Goal: Book appointment/travel/reservation

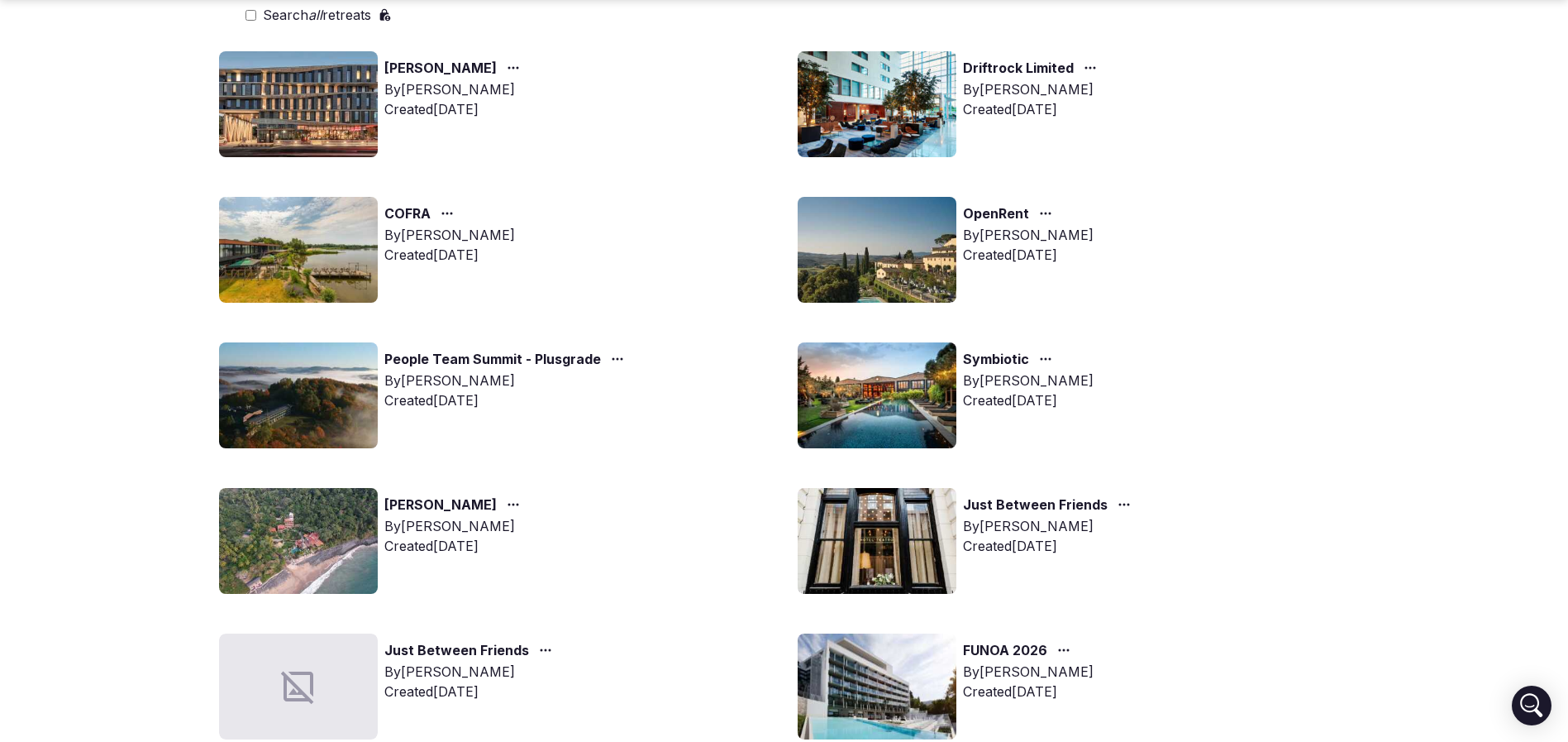
scroll to position [372, 0]
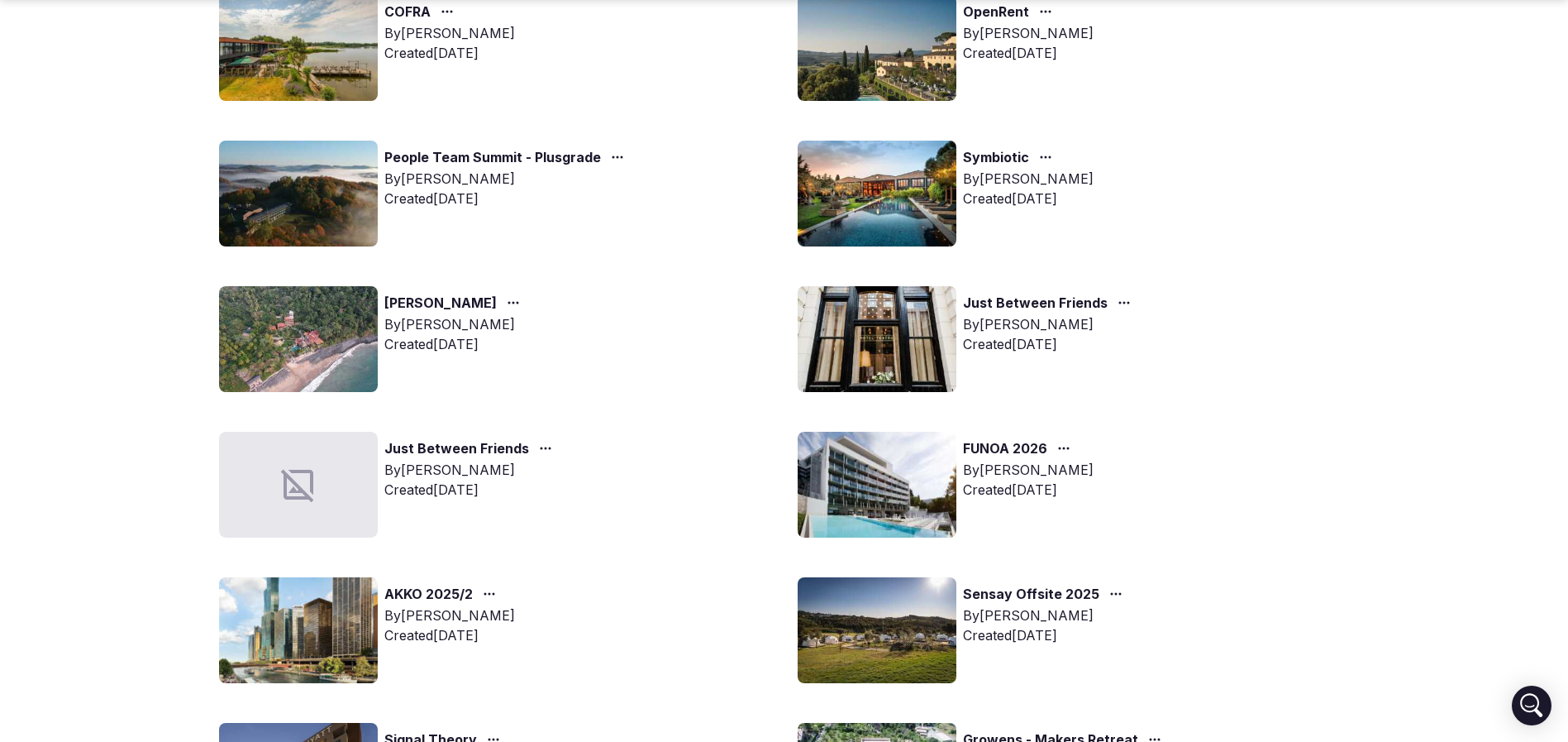
click at [350, 615] on img at bounding box center [298, 630] width 159 height 106
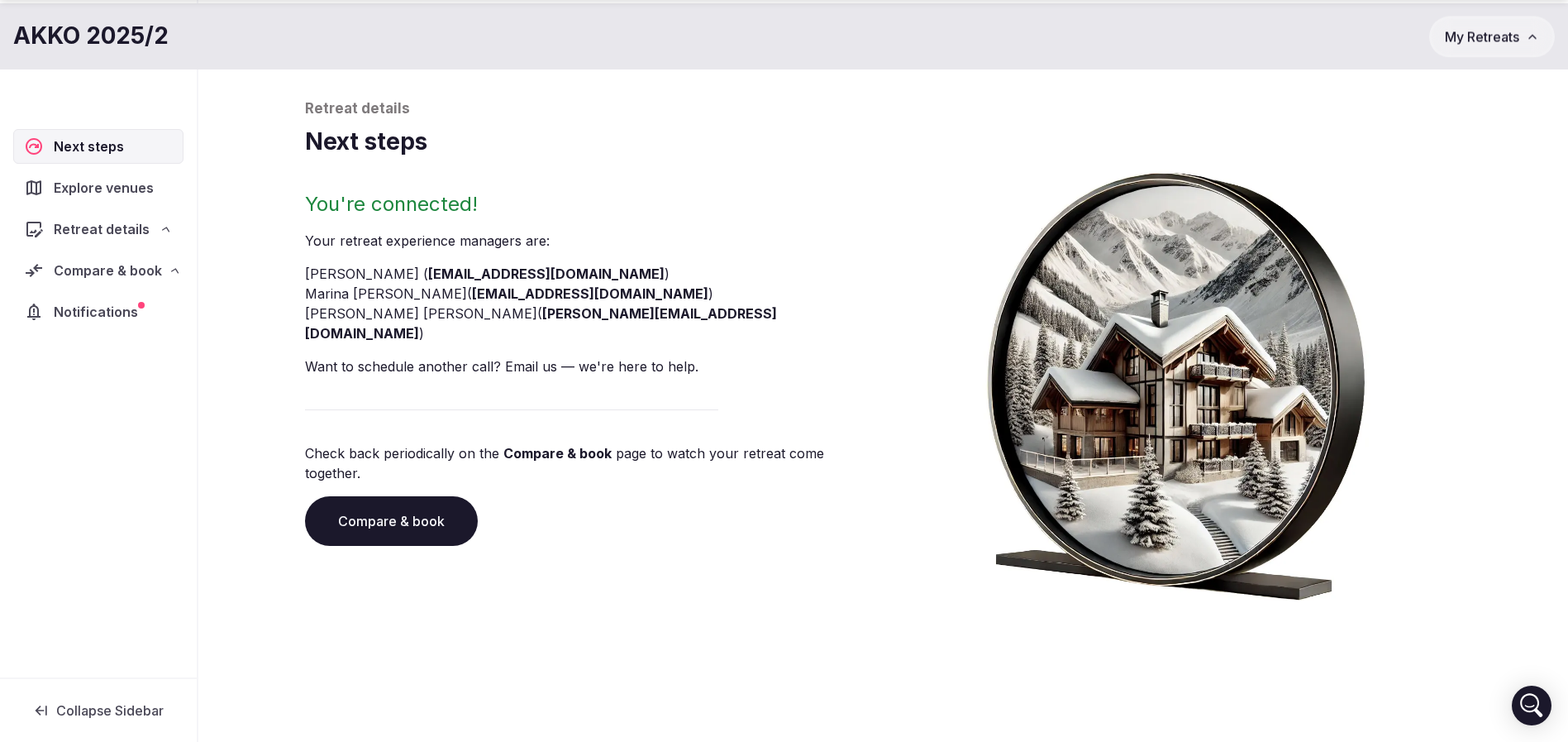
scroll to position [56, 0]
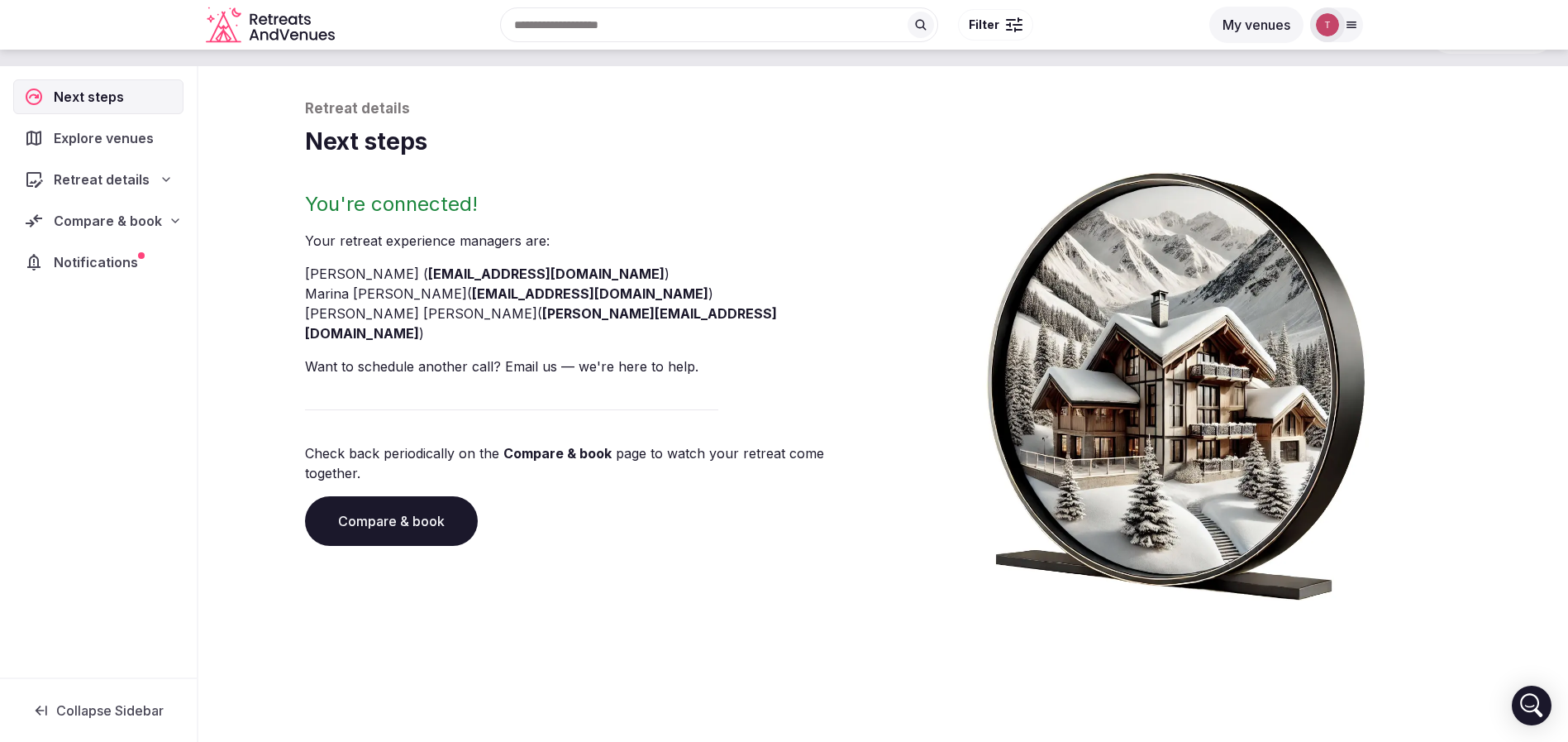
click at [408, 497] on link "Compare & book" at bounding box center [392, 521] width 173 height 49
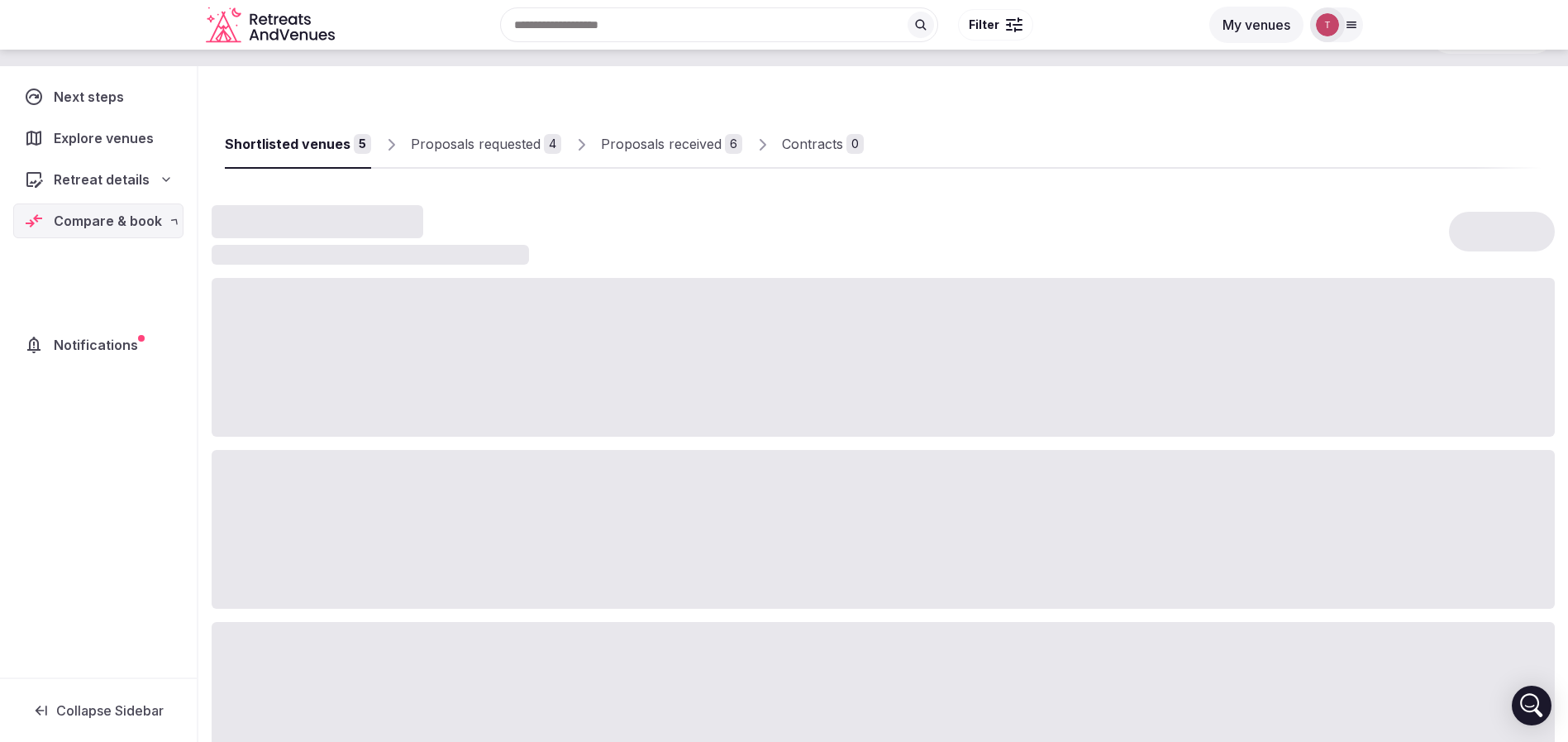
click at [408, 493] on div at bounding box center [882, 529] width 1343 height 159
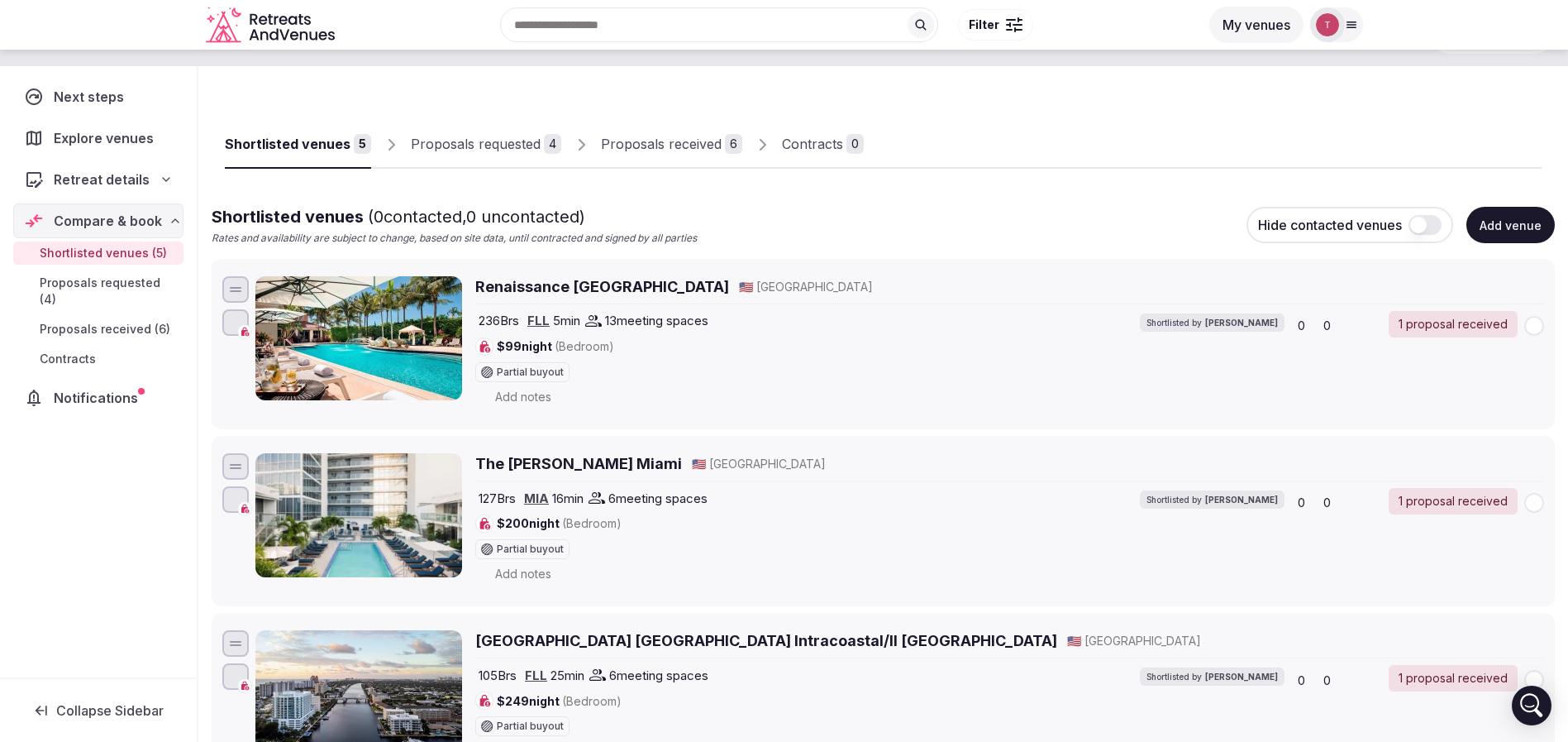
click at [680, 137] on div "Proposals received" at bounding box center [661, 143] width 120 height 20
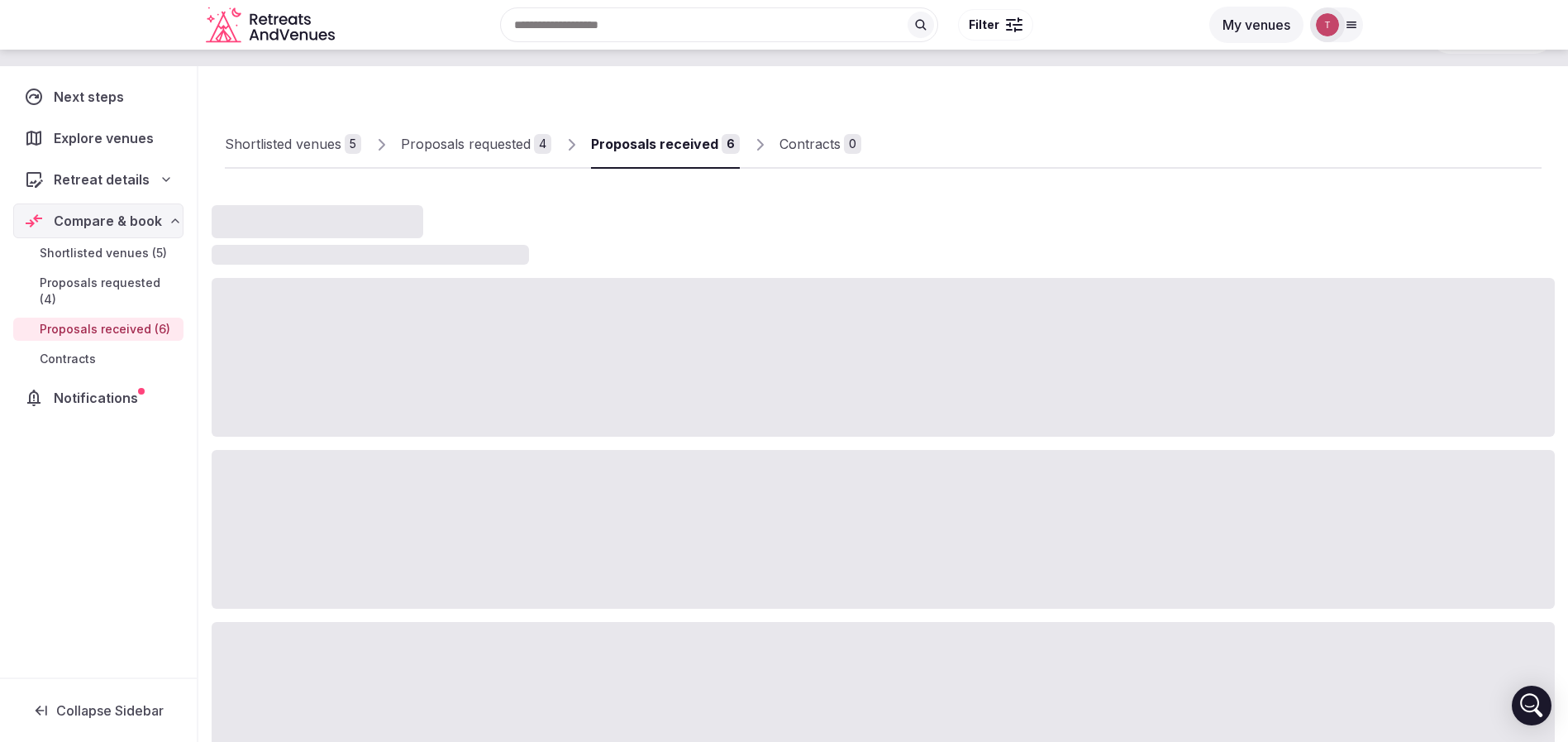
click at [680, 137] on div "Proposals received" at bounding box center [655, 143] width 127 height 20
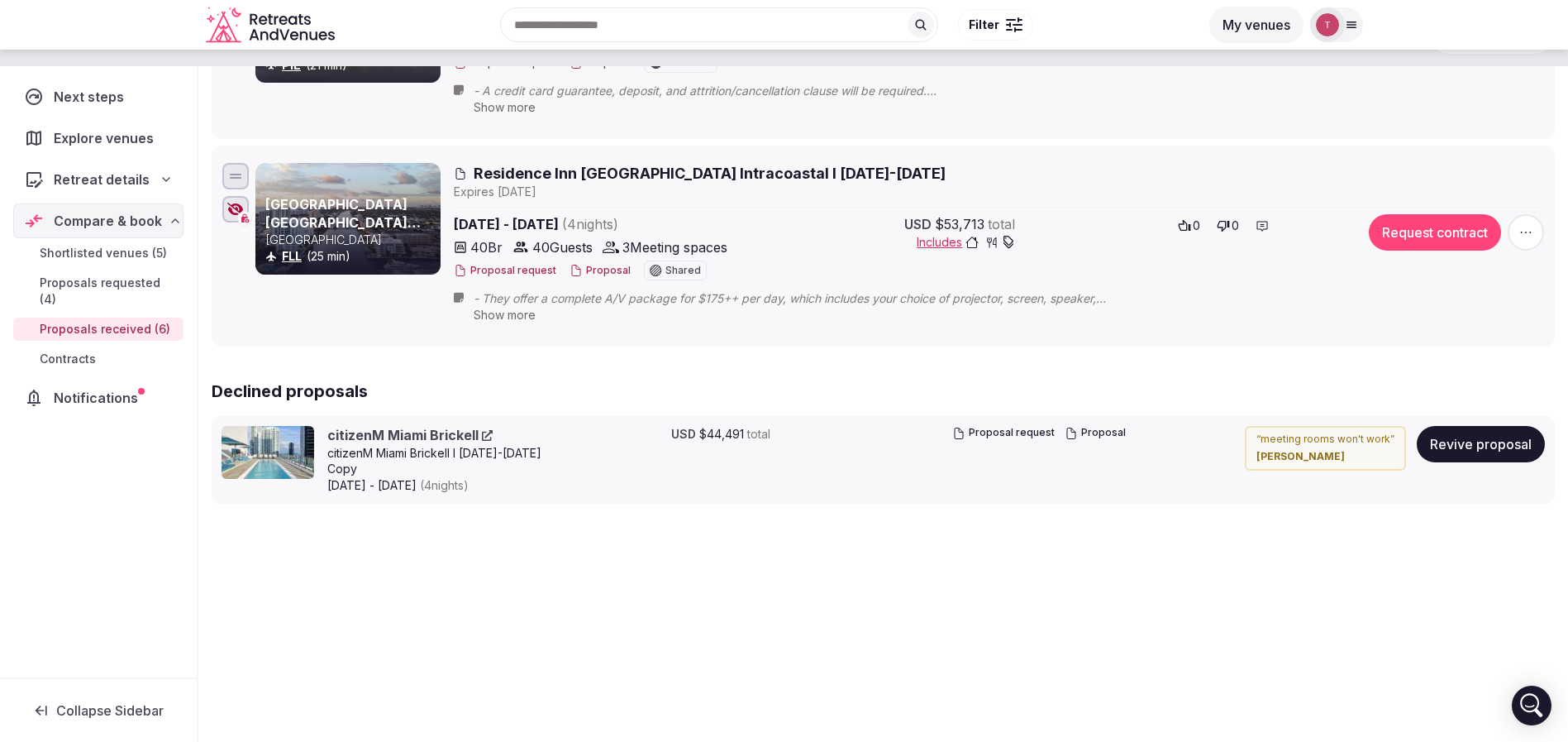
scroll to position [1019, 0]
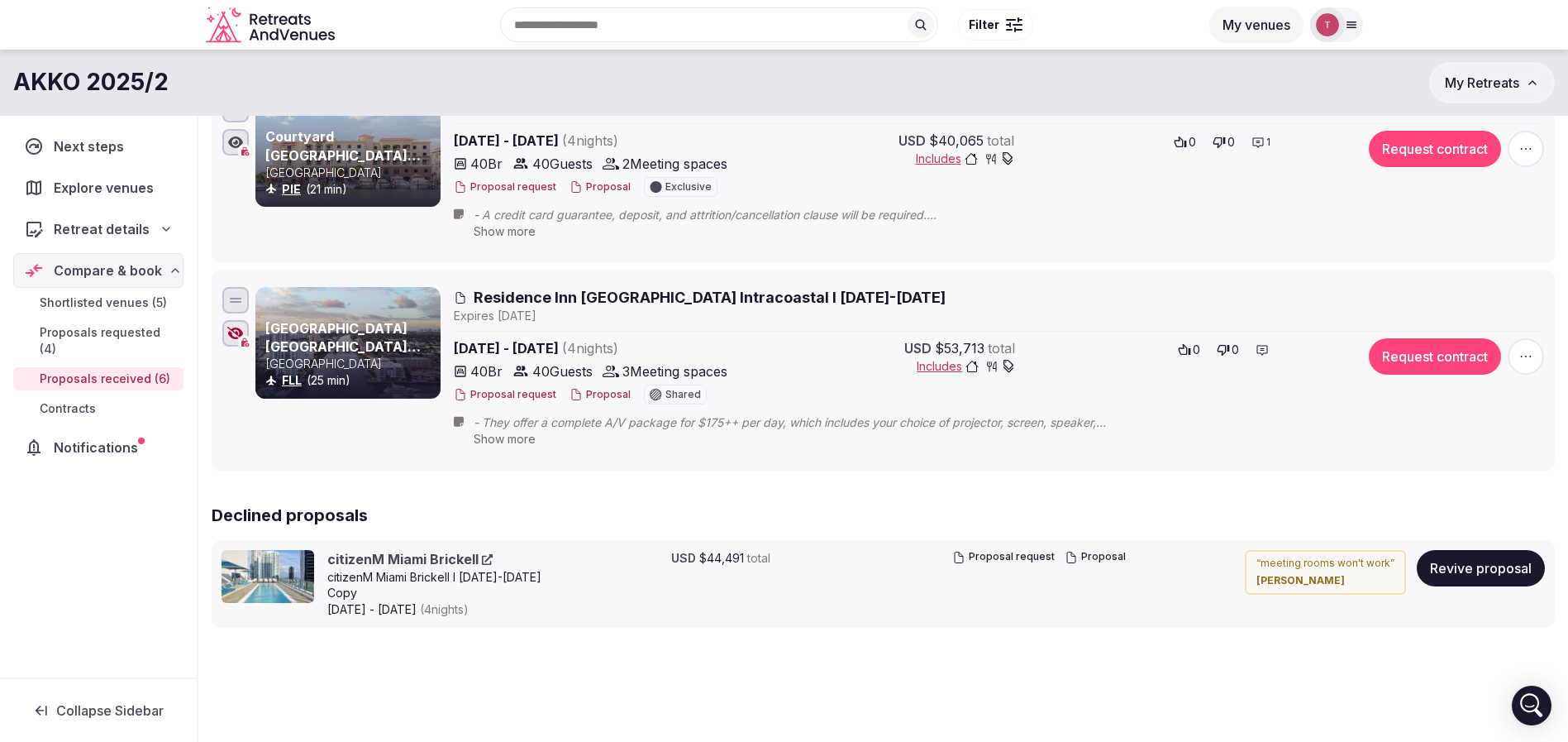
click at [237, 334] on icon "button" at bounding box center [235, 334] width 16 height 14
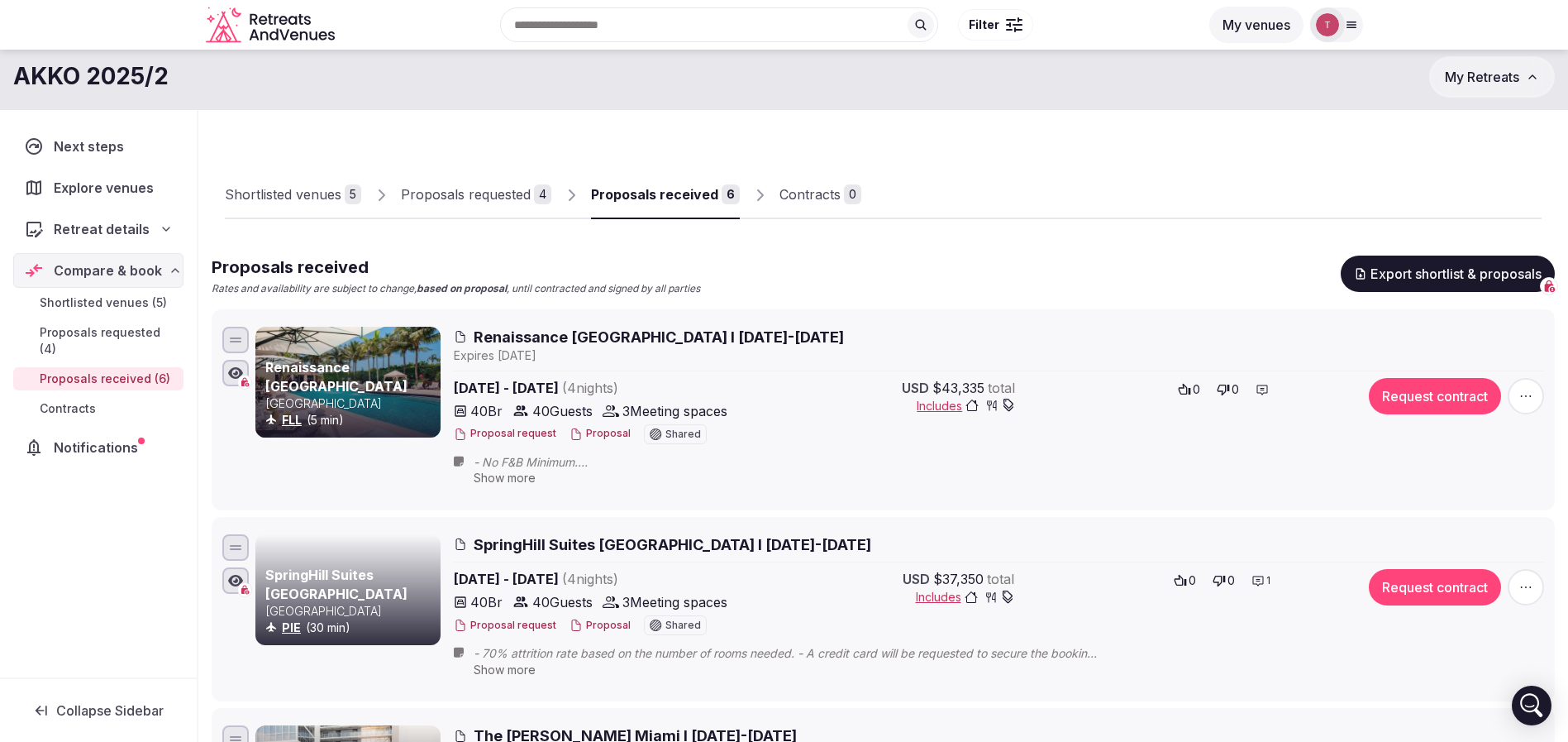
scroll to position [0, 0]
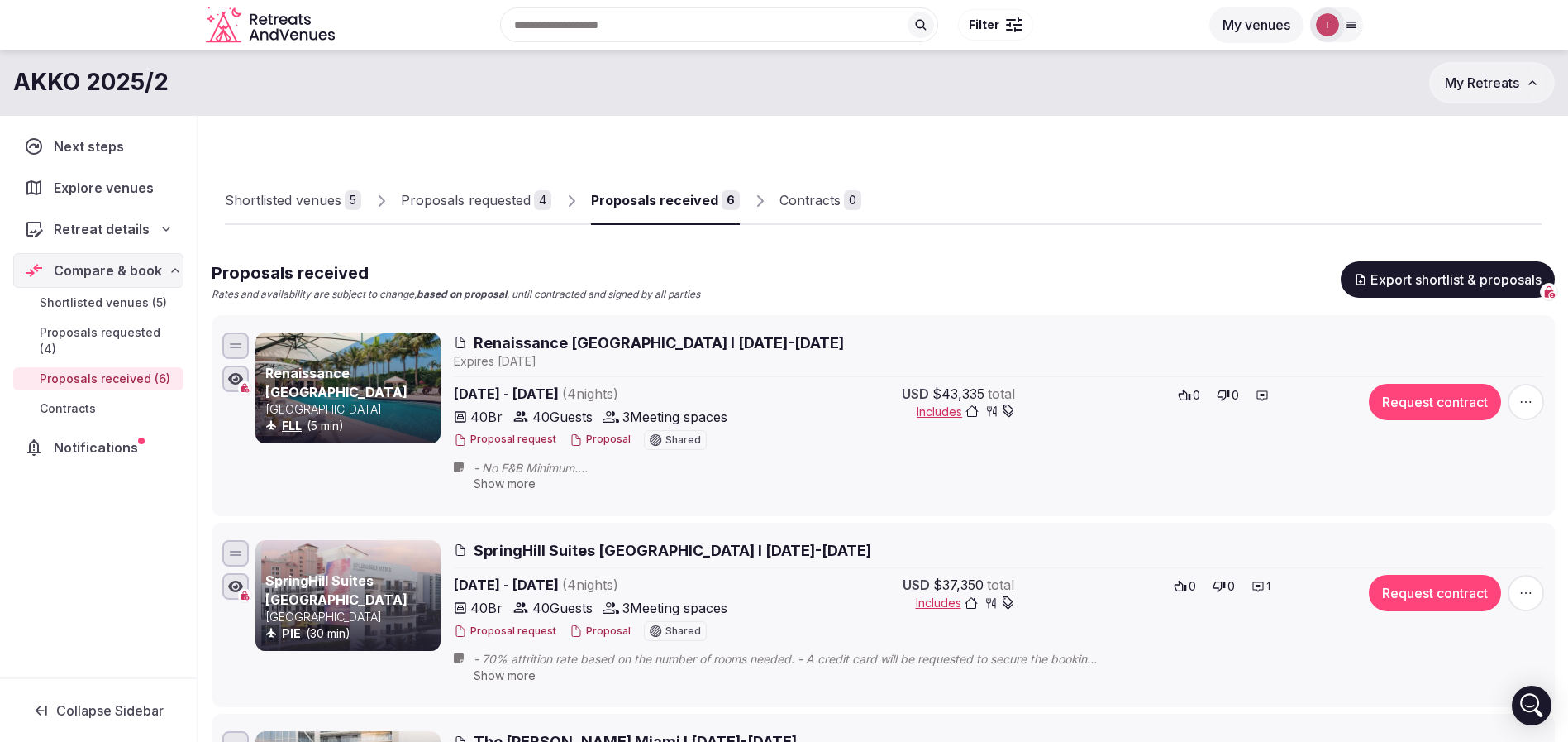
click at [1134, 201] on div at bounding box center [1201, 211] width 680 height 28
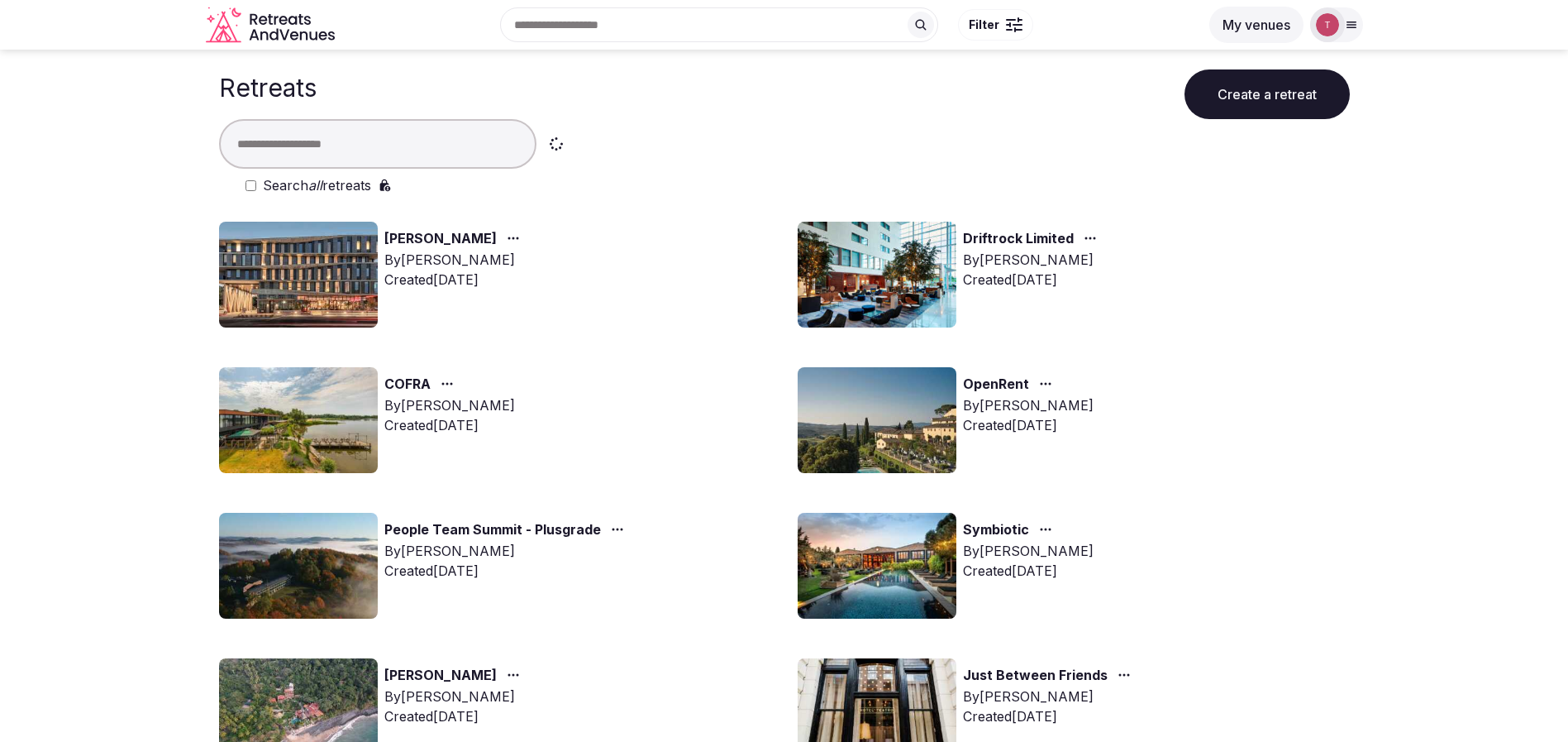
click at [1020, 385] on link "OpenRent" at bounding box center [996, 384] width 66 height 21
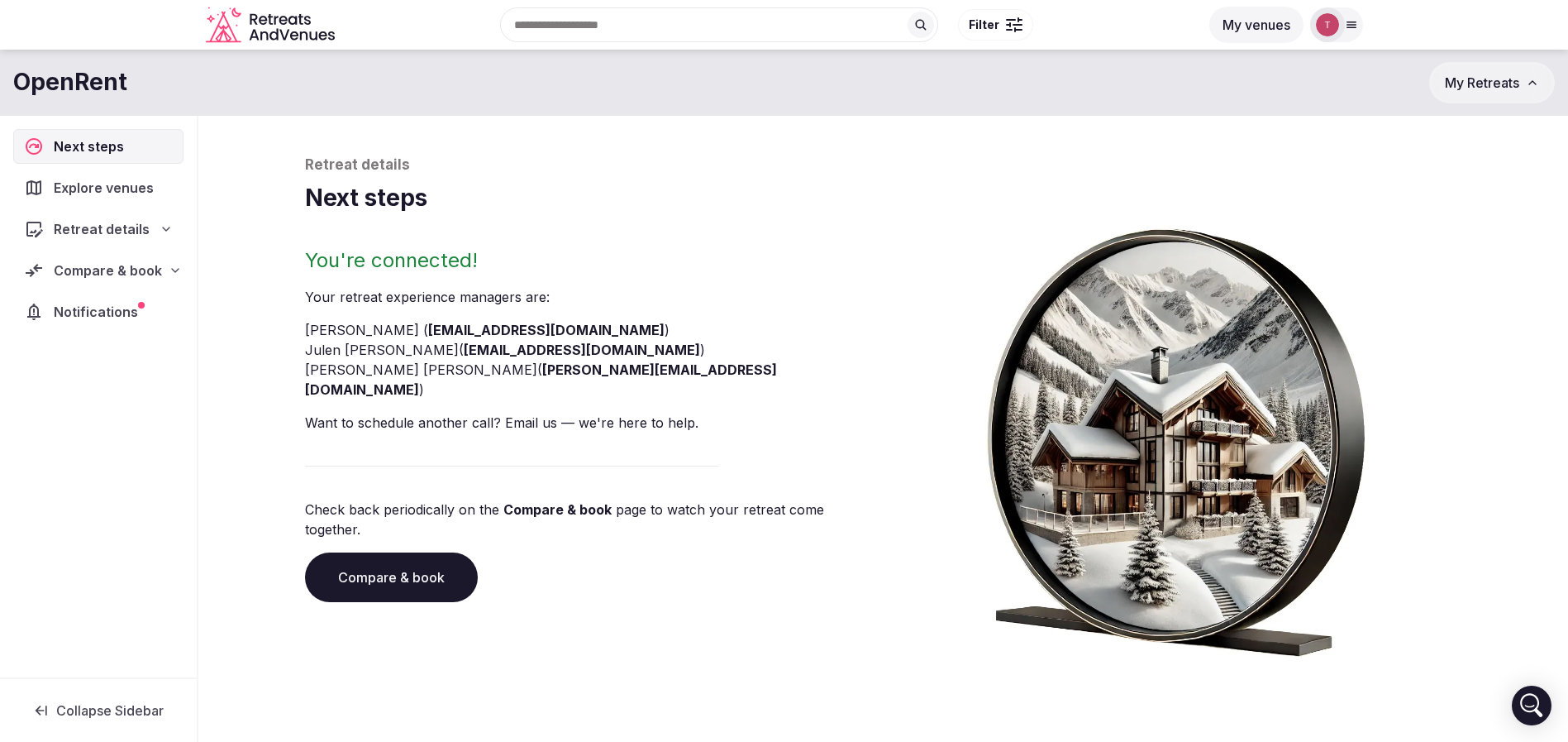
click at [430, 553] on link "Compare & book" at bounding box center [392, 577] width 173 height 49
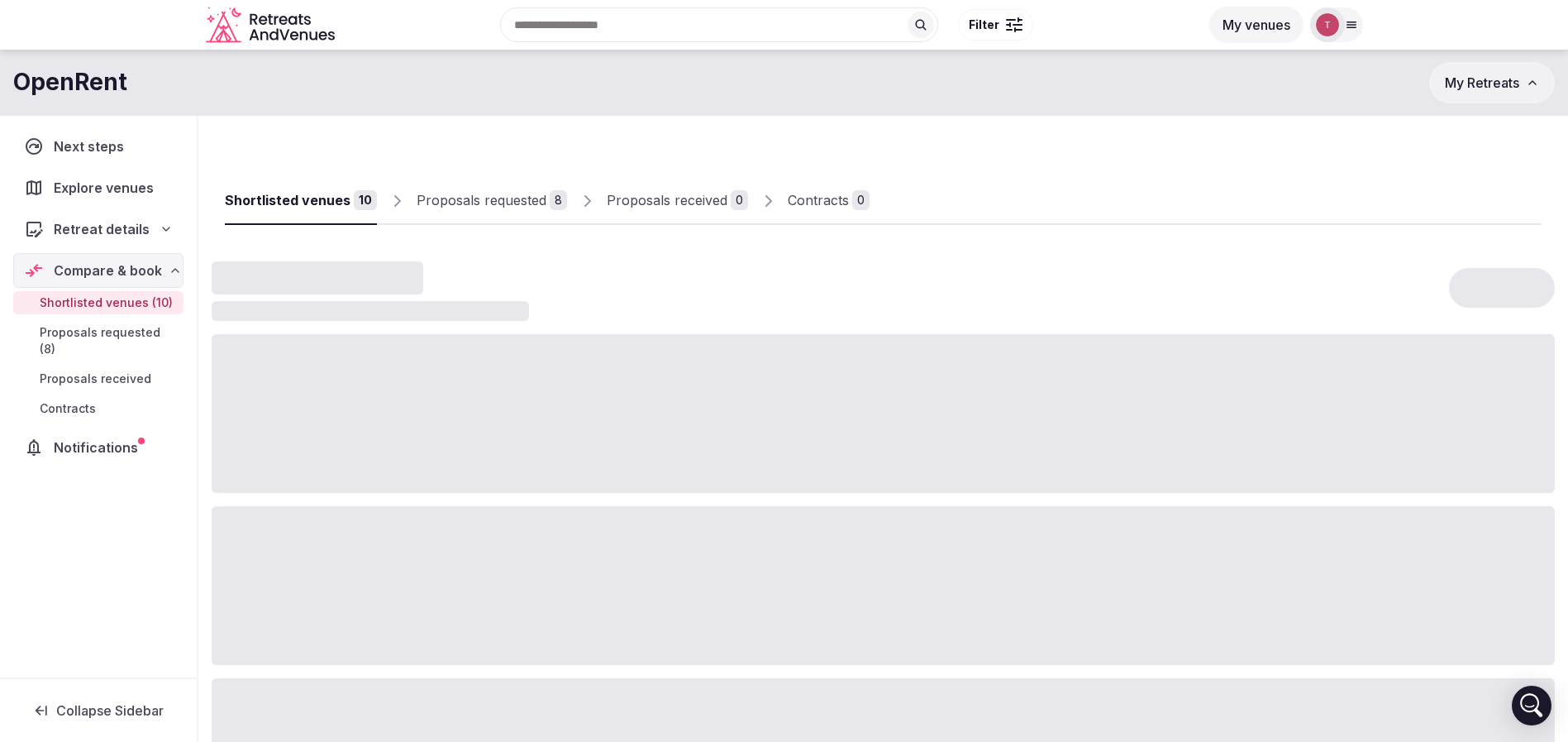
click at [710, 198] on div "Proposals received" at bounding box center [667, 200] width 120 height 20
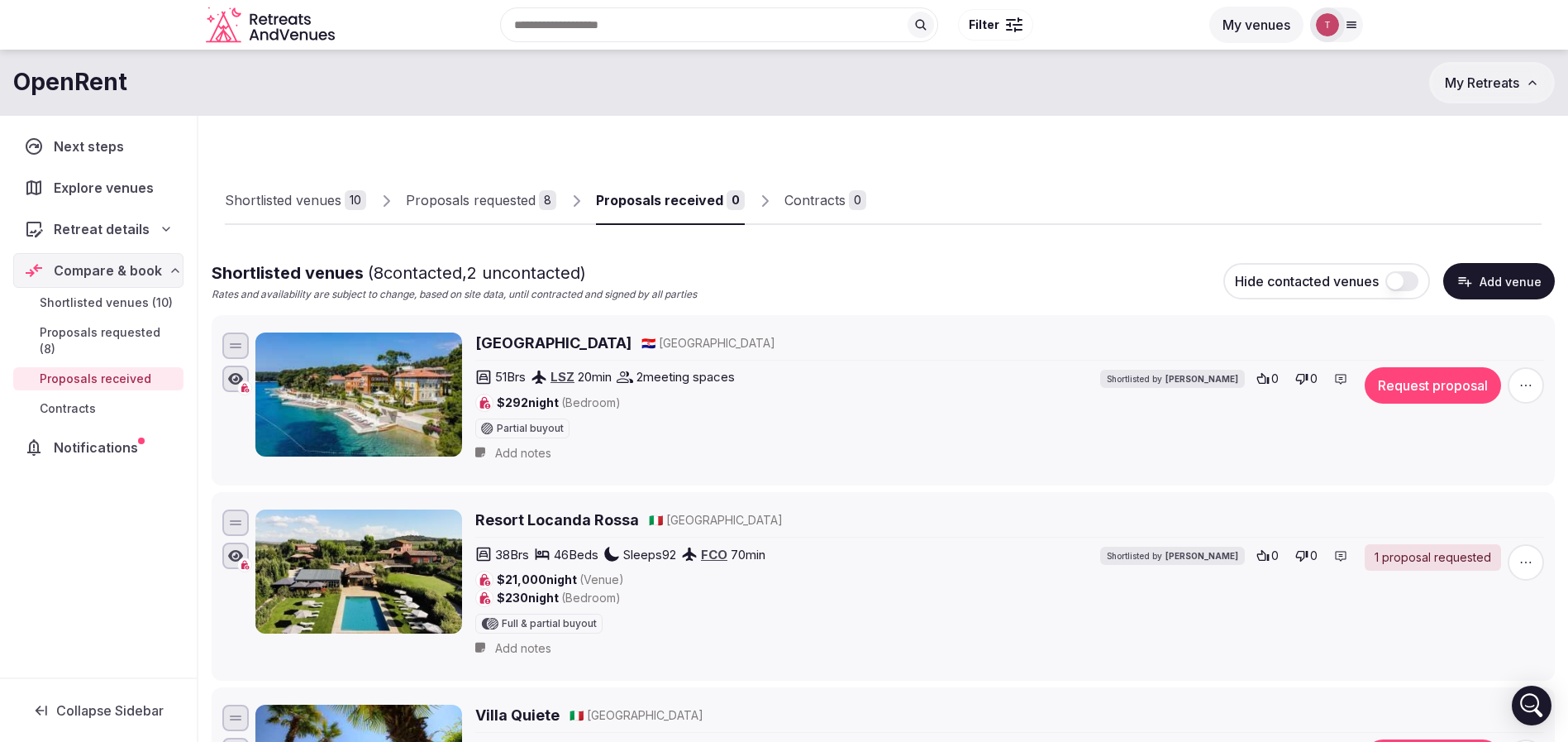
click at [708, 193] on div "Proposals received" at bounding box center [660, 200] width 127 height 20
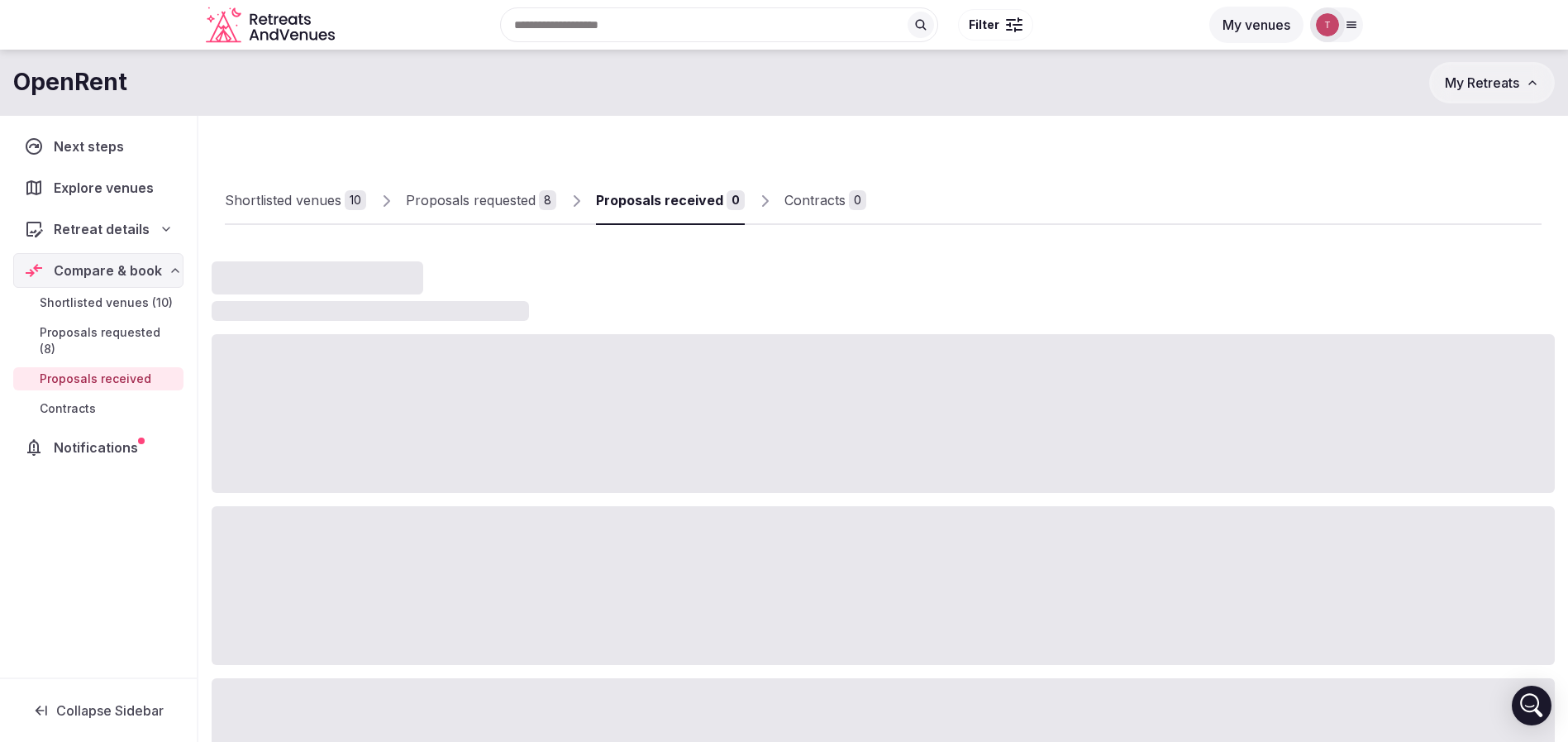
click at [708, 193] on div "Proposals received" at bounding box center [660, 200] width 127 height 20
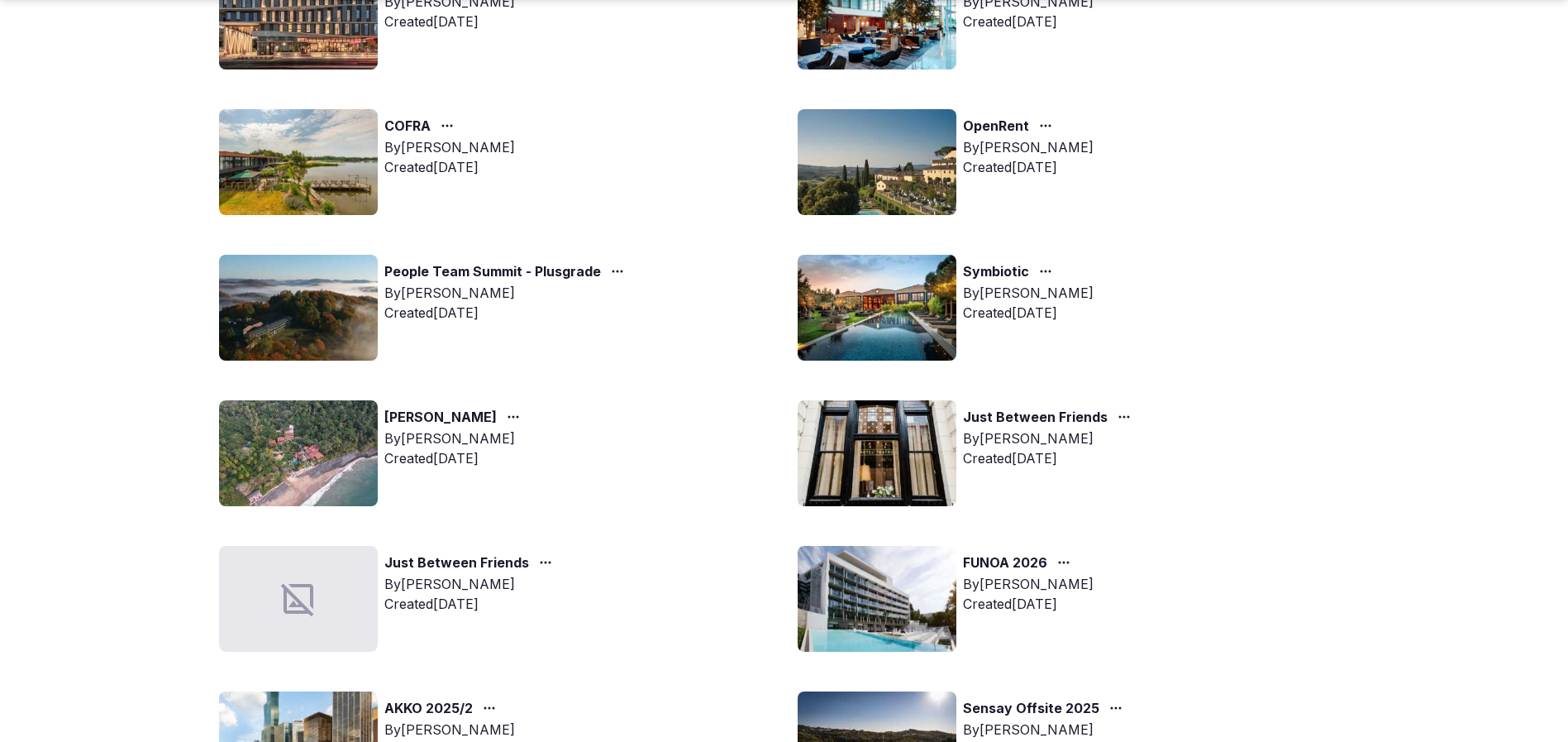
scroll to position [497, 0]
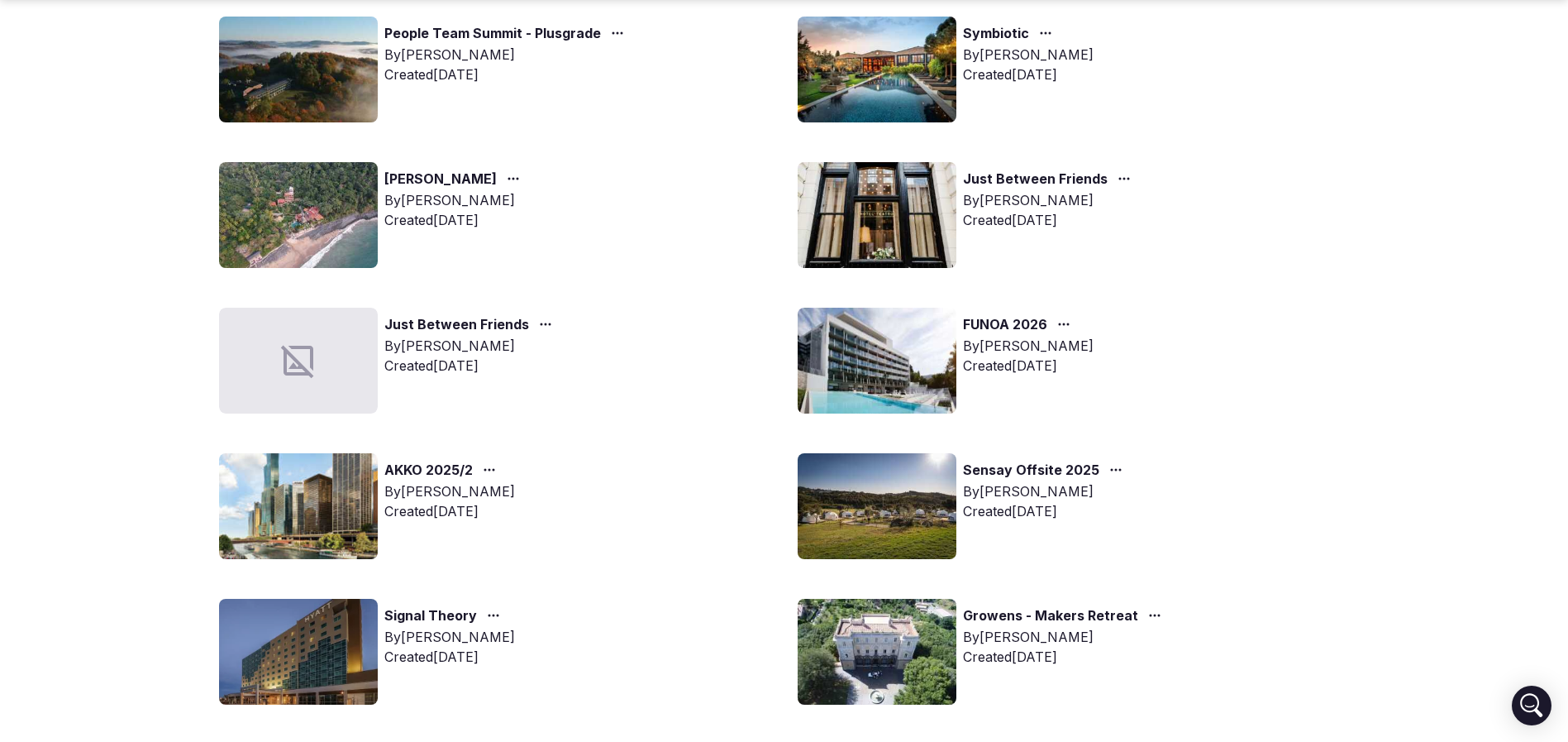
click at [316, 511] on img at bounding box center [298, 506] width 159 height 106
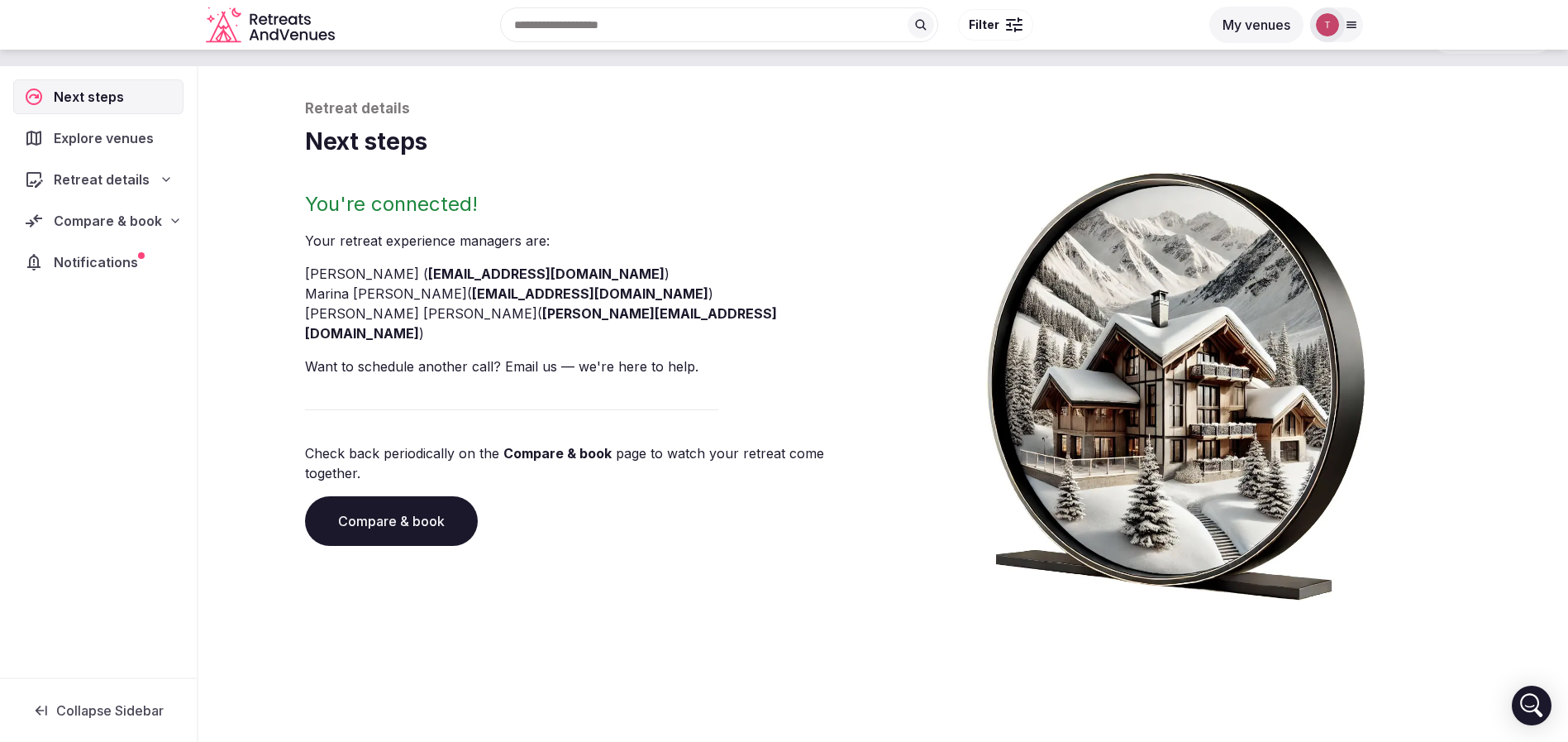
click at [393, 510] on div "You're connected! Your retreat experience manager s are : [PERSON_NAME] ( [EMAI…" at bounding box center [591, 396] width 572 height 409
click at [405, 497] on link "Compare & book" at bounding box center [392, 521] width 173 height 49
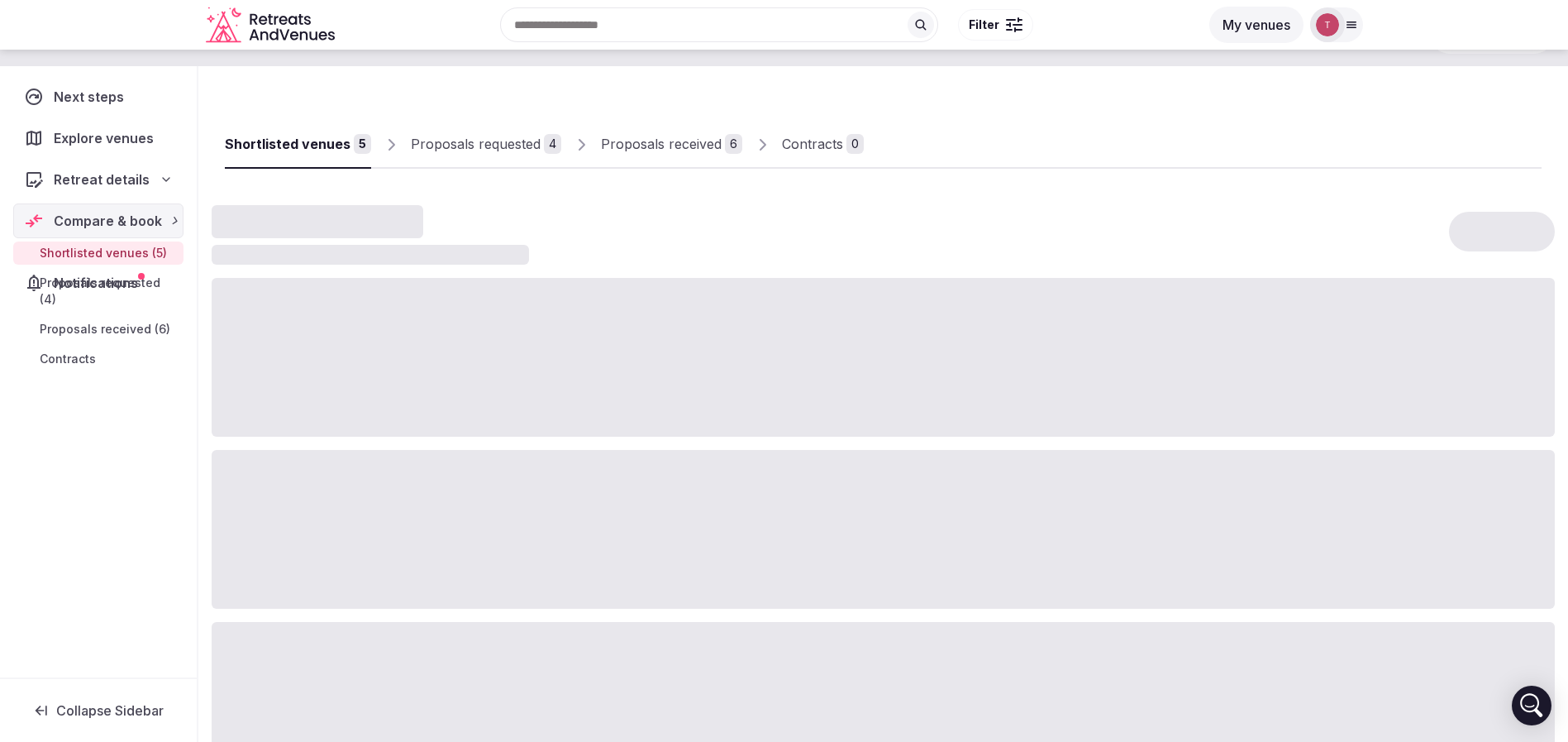
click at [405, 492] on div at bounding box center [882, 529] width 1343 height 159
click at [672, 150] on div "Proposals received" at bounding box center [661, 143] width 120 height 20
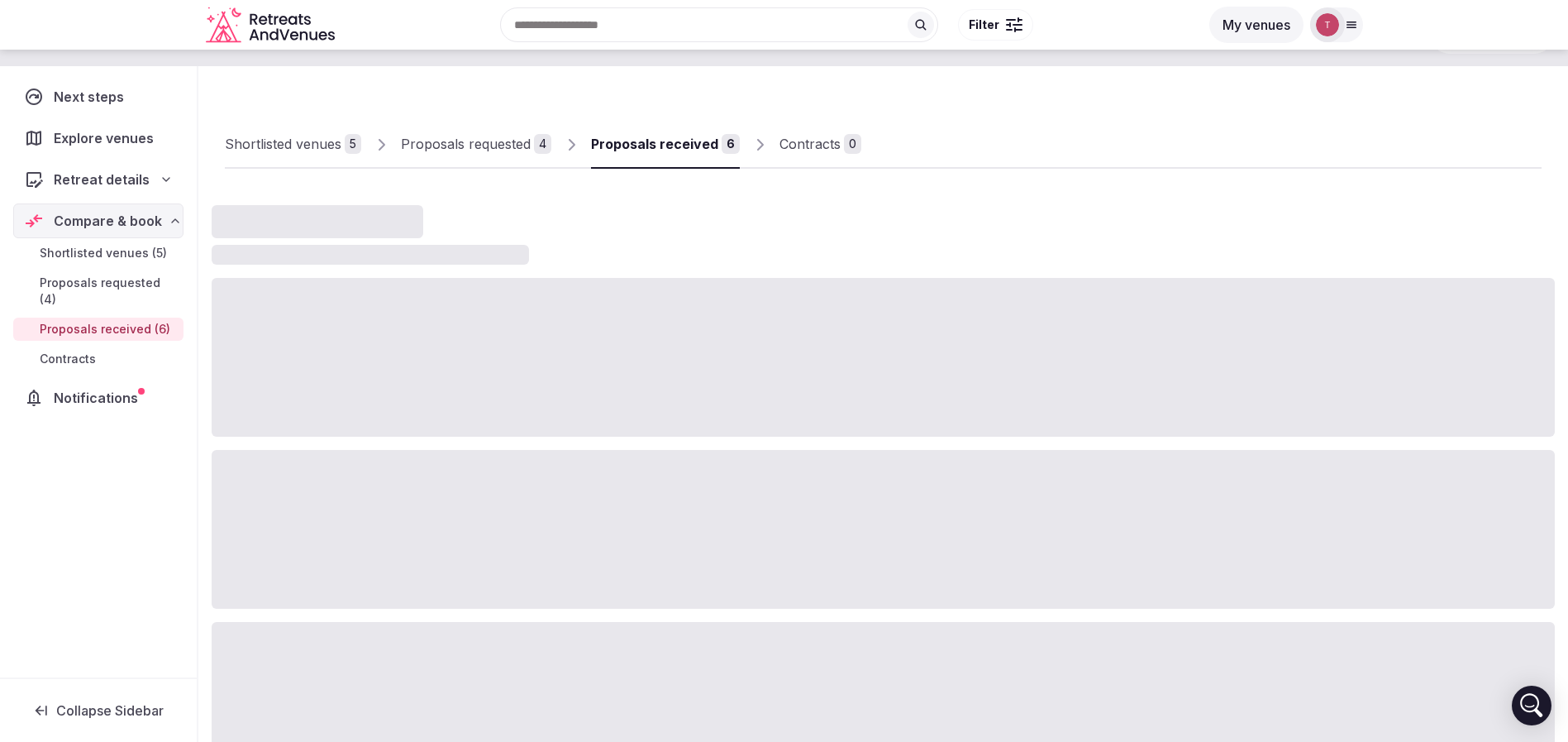
click at [672, 149] on div "Proposals received" at bounding box center [655, 143] width 127 height 20
click at [672, 148] on div "Proposals received" at bounding box center [655, 143] width 127 height 20
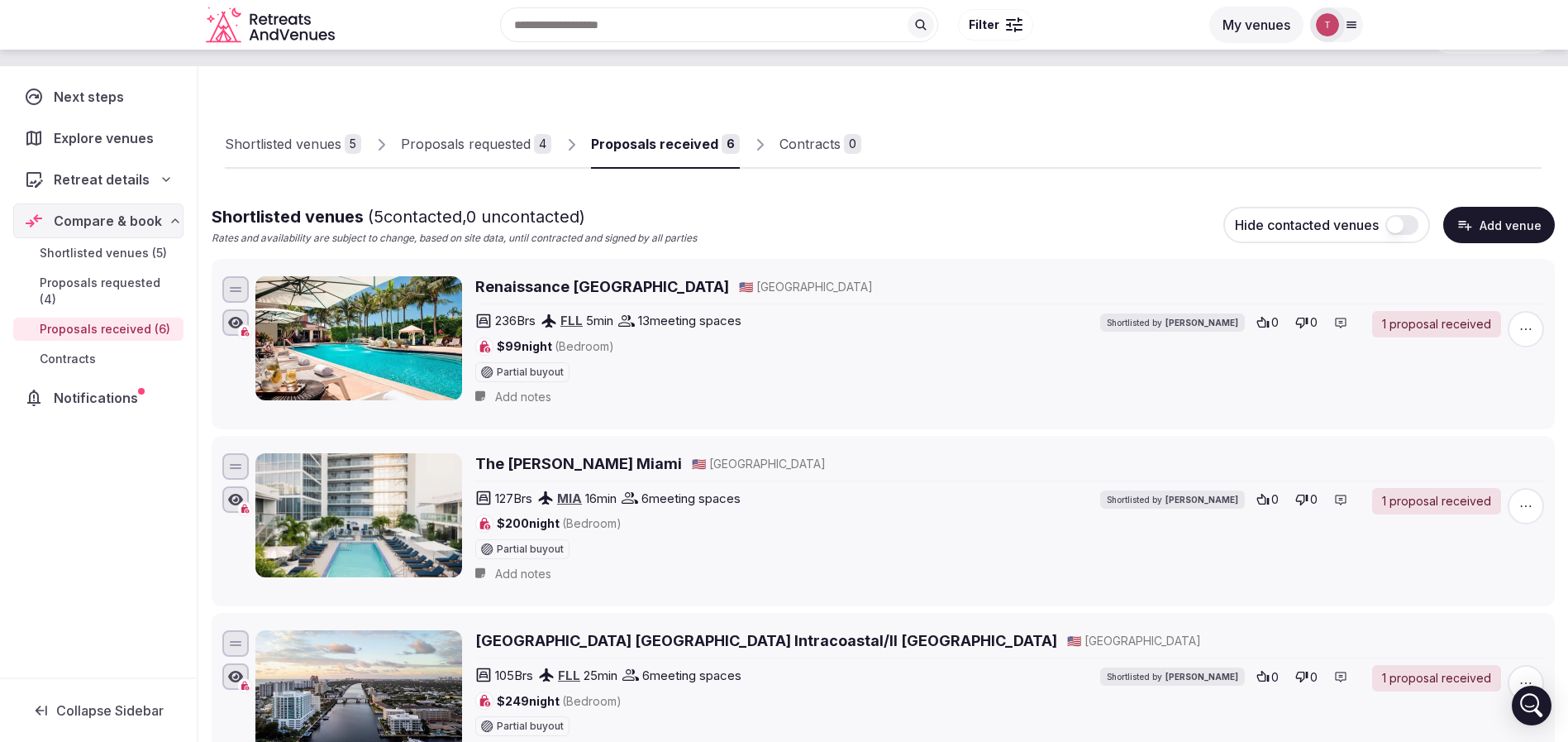
click at [696, 140] on div "Proposals received" at bounding box center [655, 143] width 127 height 20
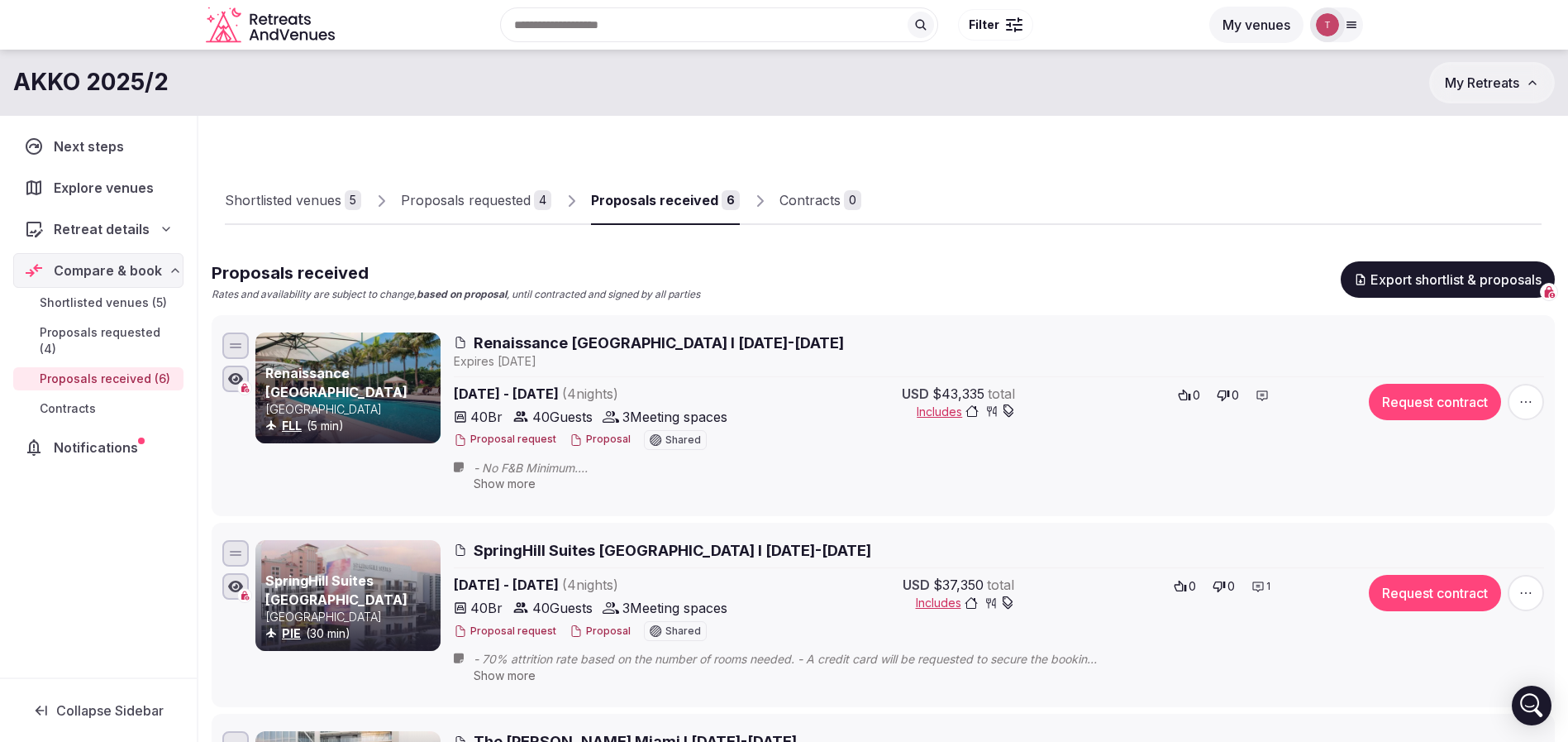
click at [323, 212] on link "Shortlisted venues 5" at bounding box center [293, 201] width 137 height 48
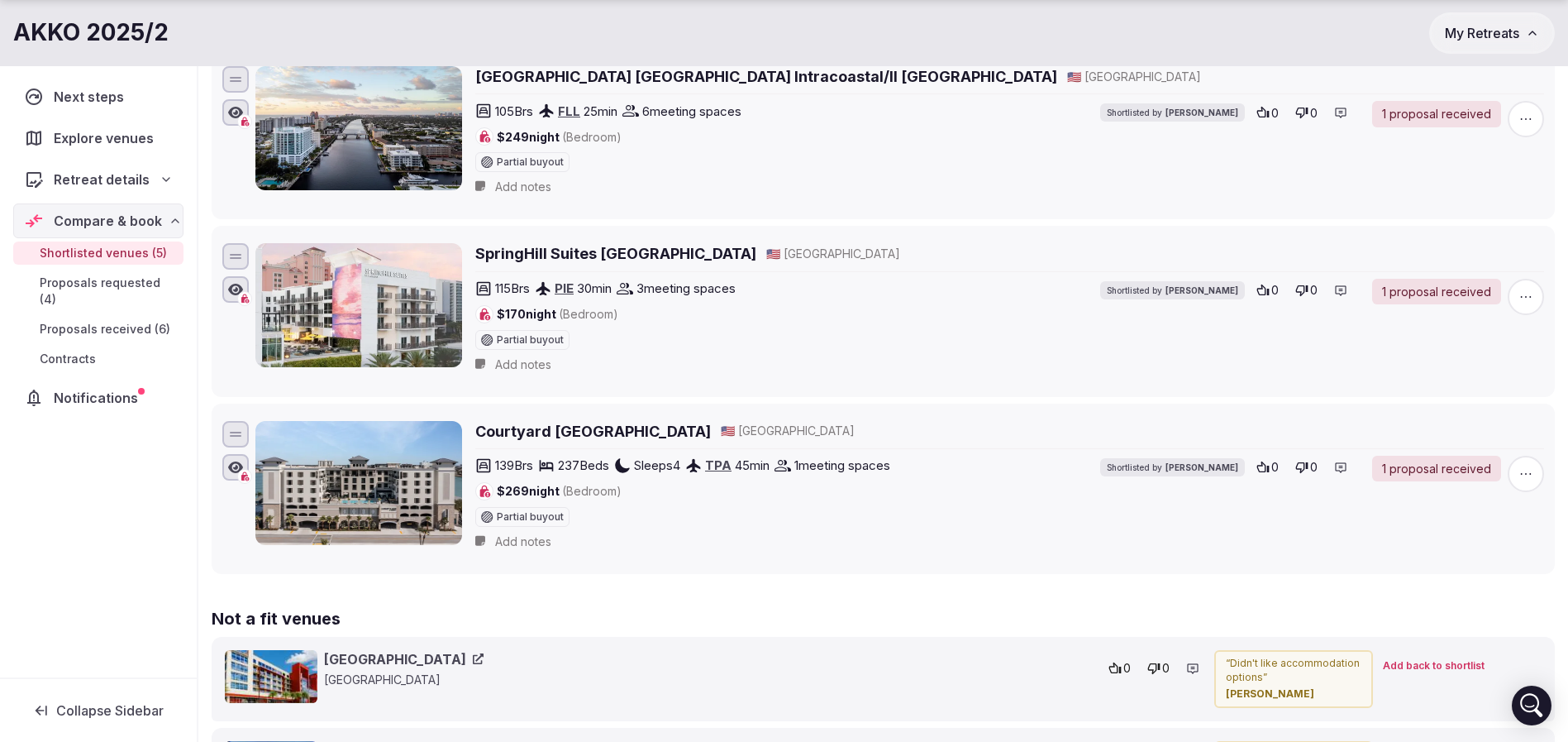
scroll to position [2577, 0]
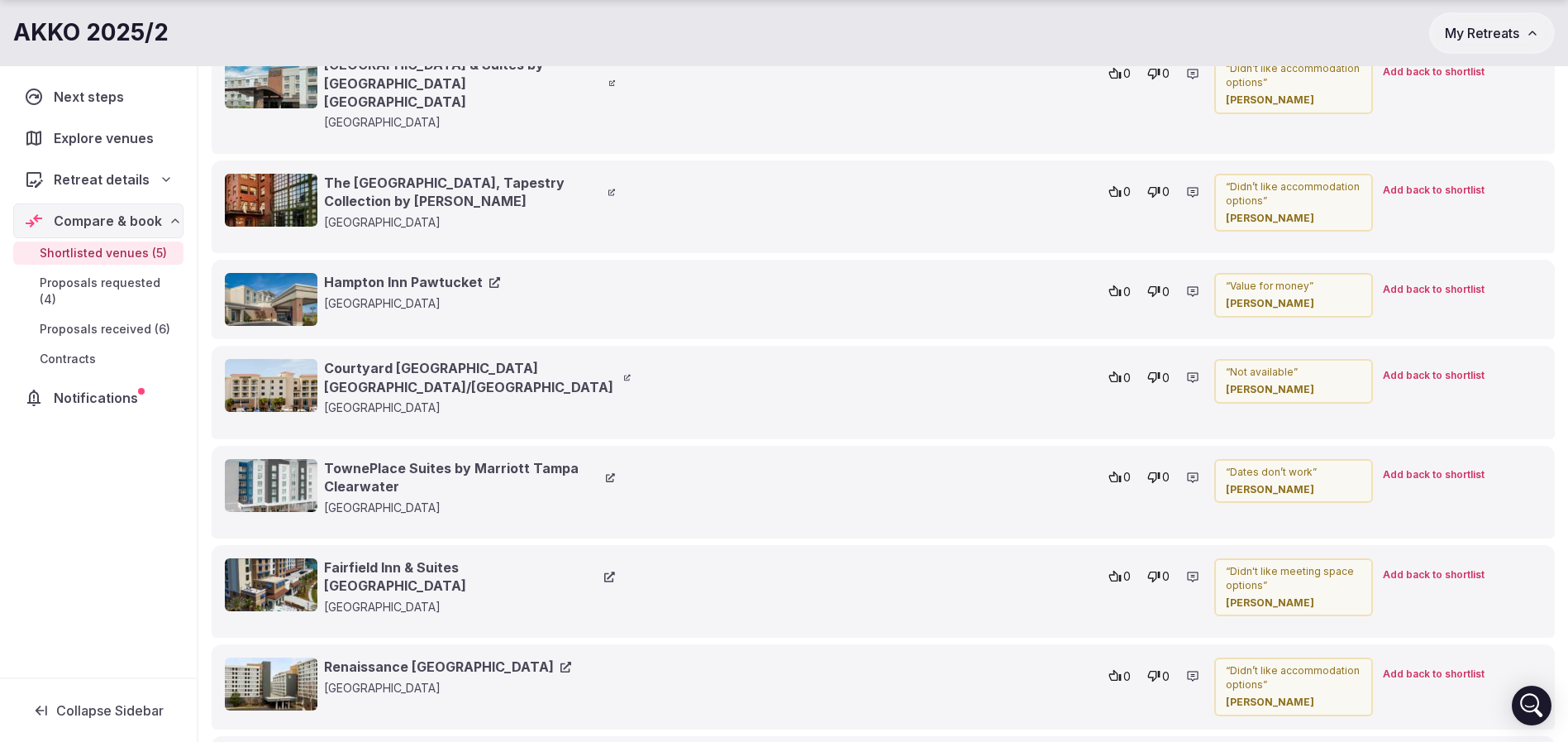
drag, startPoint x: 1308, startPoint y: 373, endPoint x: 1255, endPoint y: 368, distance: 53.2
click at [1255, 383] on cite "[PERSON_NAME]" at bounding box center [1294, 390] width 136 height 14
drag, startPoint x: 1302, startPoint y: 373, endPoint x: 1218, endPoint y: 361, distance: 84.9
click at [1218, 361] on div "“ Not available ” Thiago Martins" at bounding box center [1293, 381] width 159 height 45
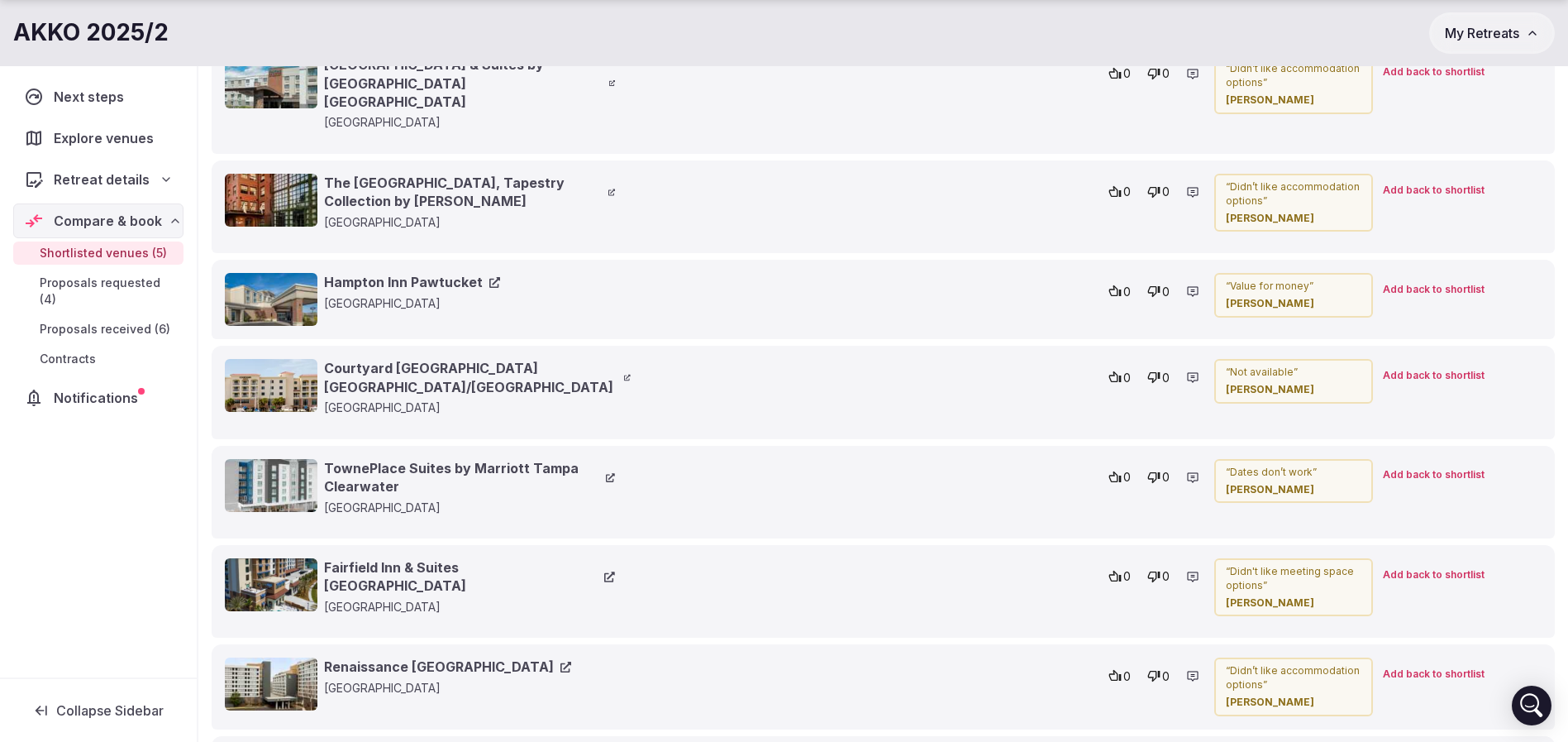
click at [1218, 361] on div "“ Not available ” Thiago Martins" at bounding box center [1293, 381] width 159 height 45
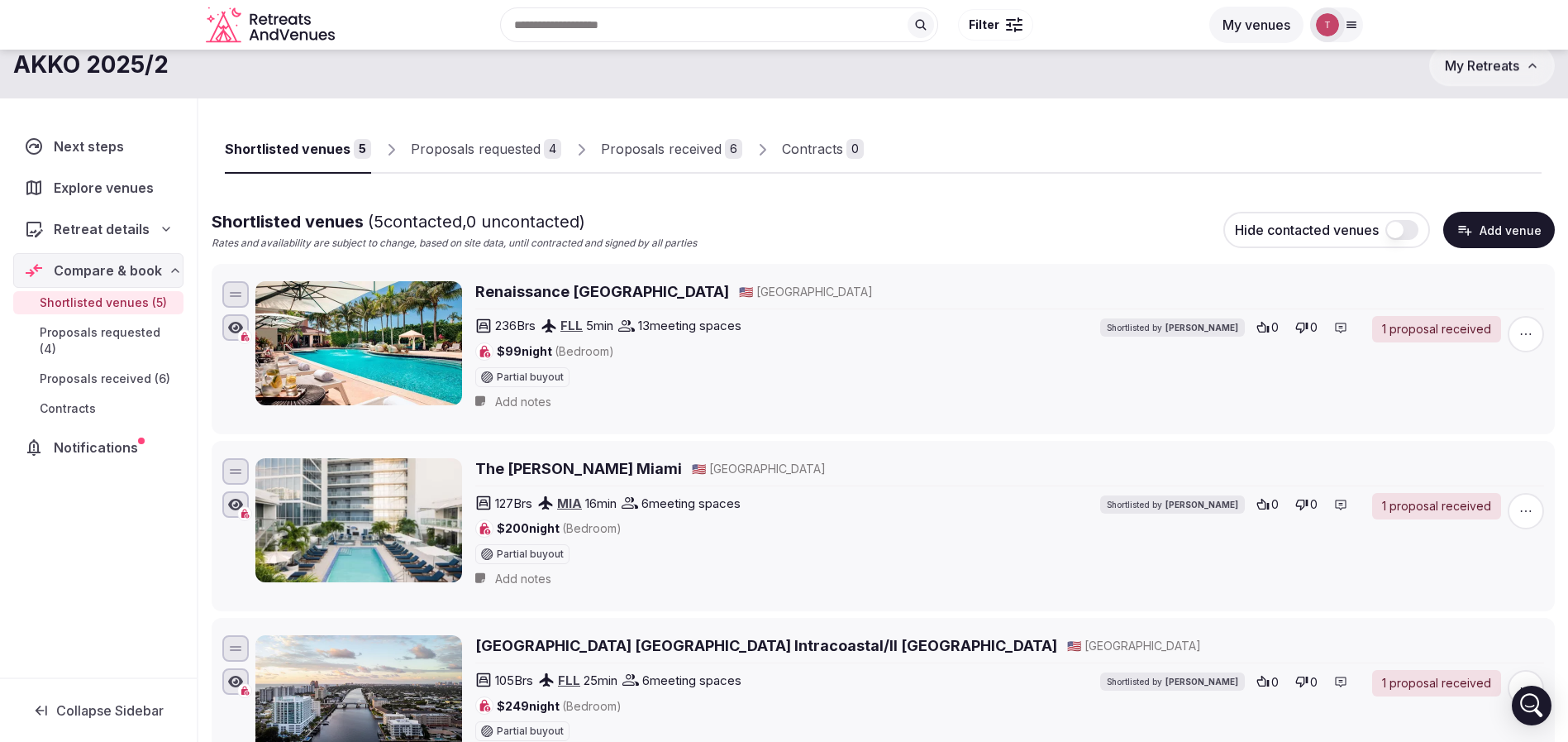
scroll to position [0, 0]
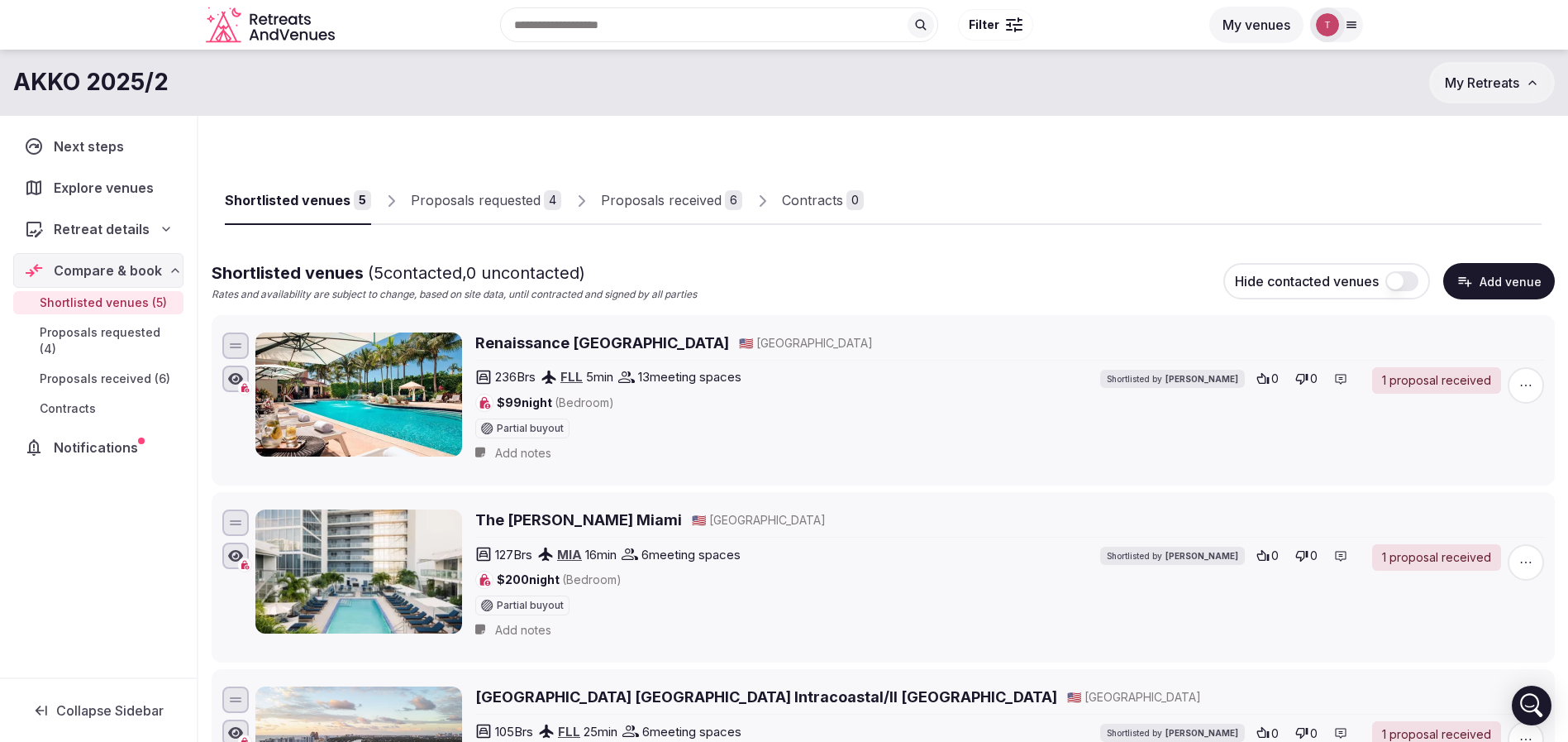
click at [703, 192] on div "Proposals received" at bounding box center [661, 200] width 120 height 20
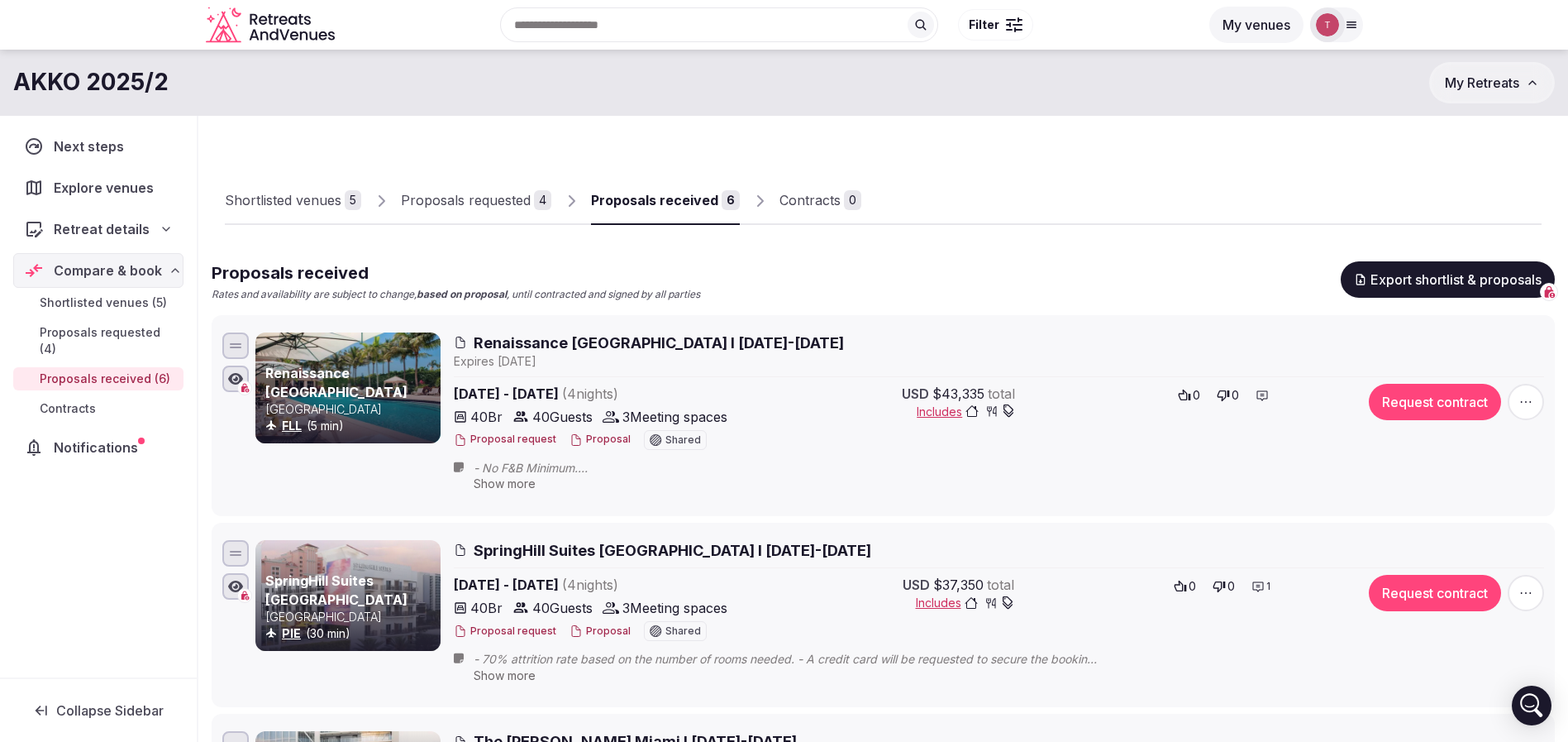
click at [522, 190] on div "Proposals requested" at bounding box center [466, 200] width 130 height 20
